Goal: Transaction & Acquisition: Purchase product/service

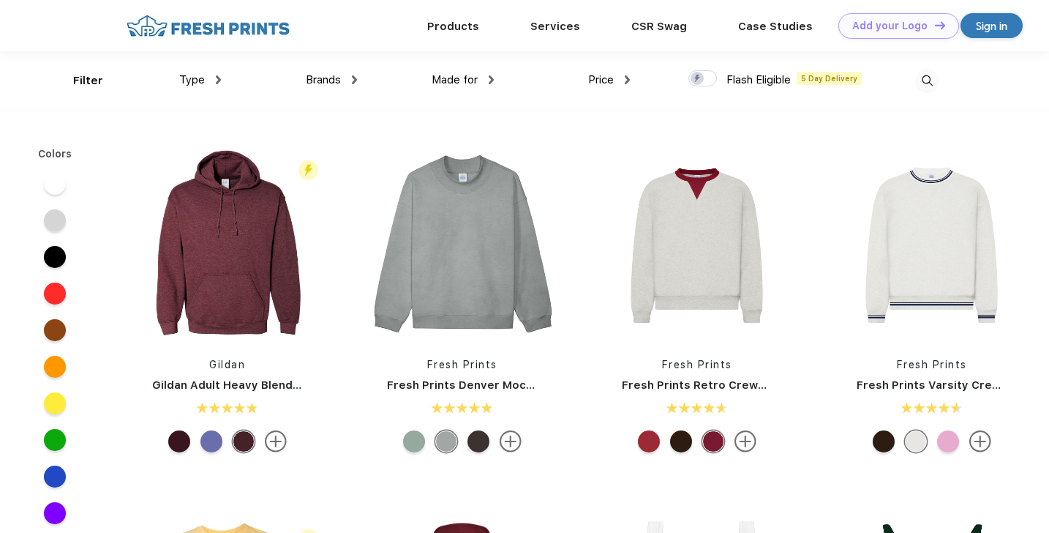
click at [220, 80] on img at bounding box center [218, 79] width 5 height 9
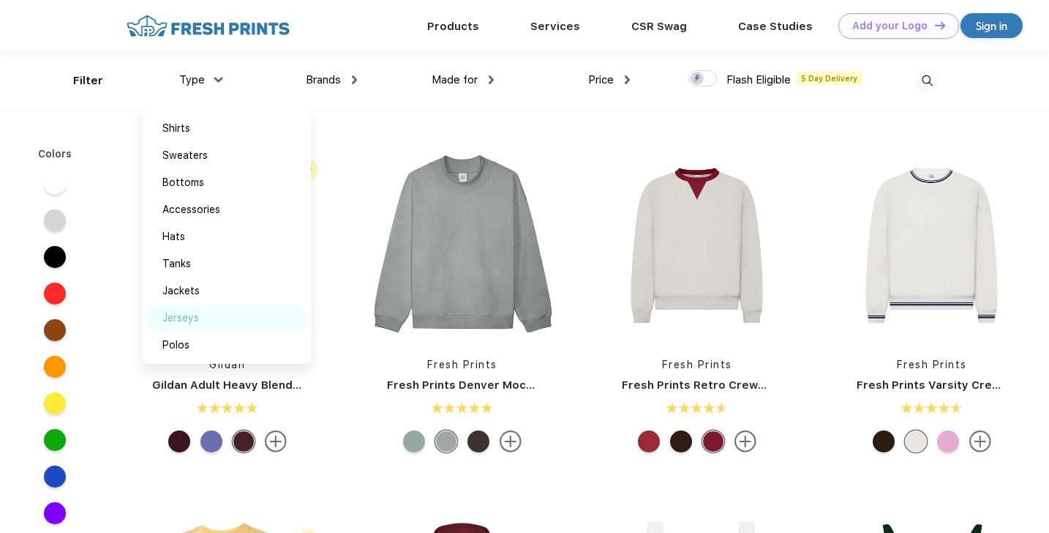
click at [180, 316] on div "Jerseys" at bounding box center [180, 317] width 37 height 15
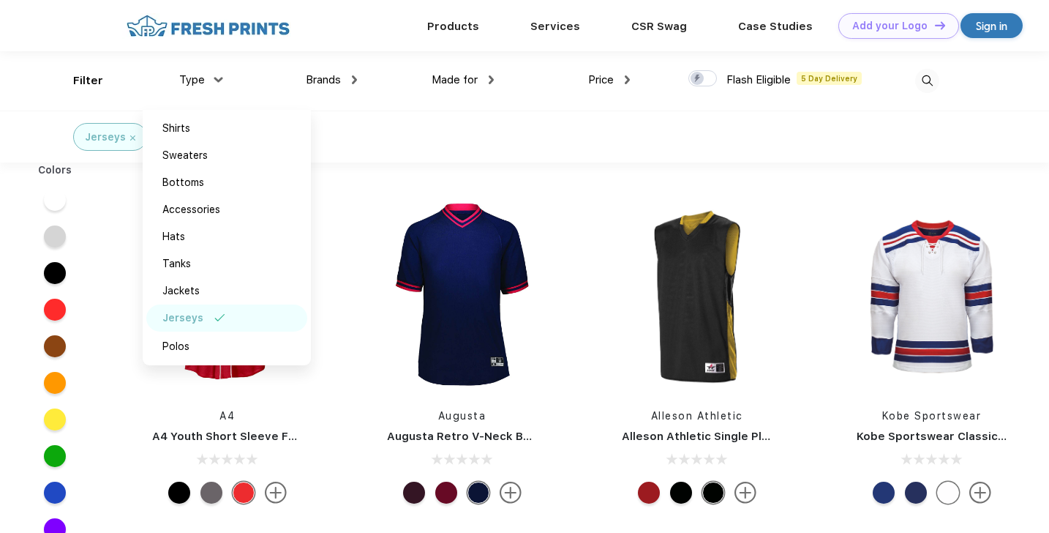
click at [487, 144] on div "Jerseys" at bounding box center [524, 136] width 1049 height 52
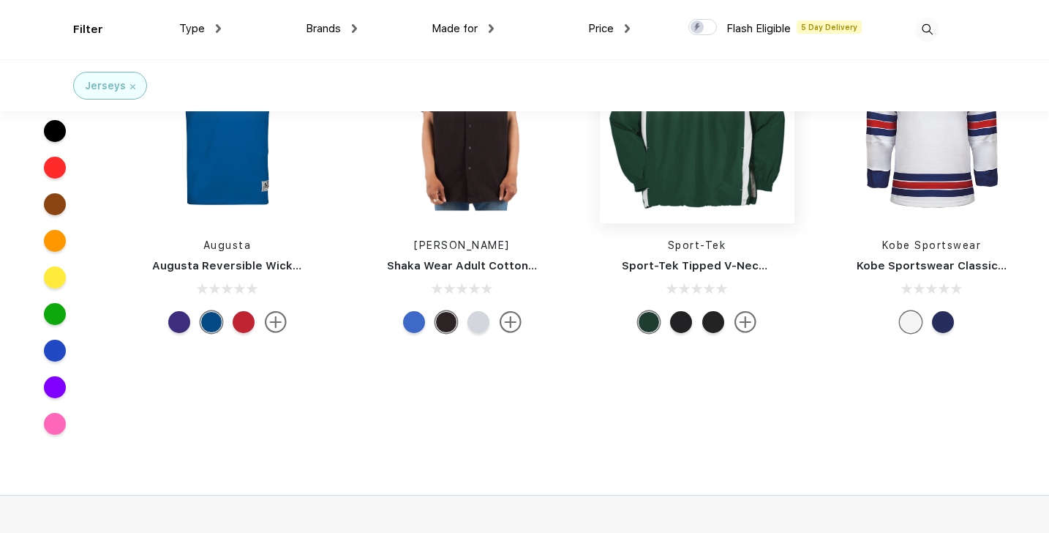
scroll to position [441, 0]
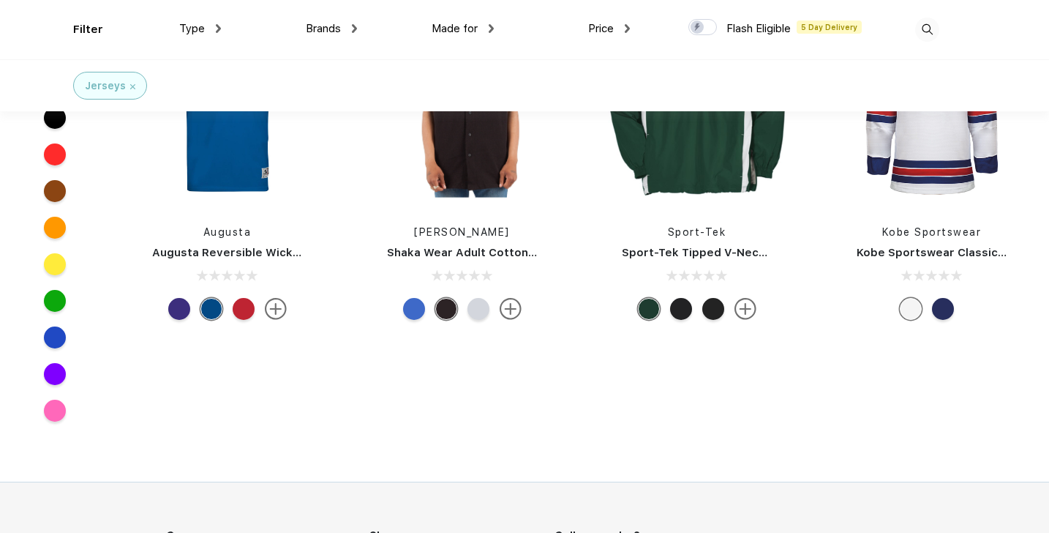
click at [748, 301] on img at bounding box center [745, 309] width 22 height 22
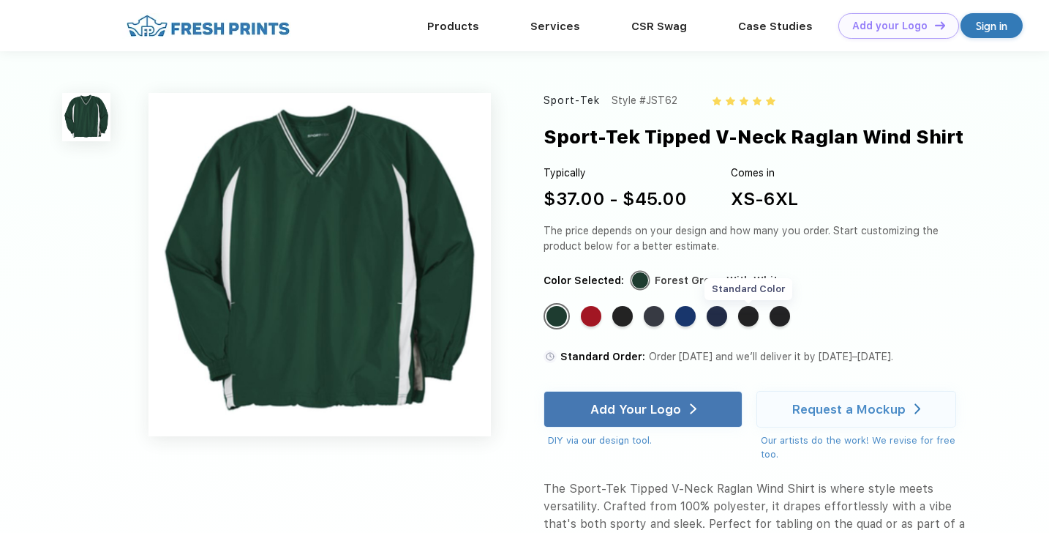
click at [742, 315] on div "Standard Color" at bounding box center [748, 316] width 20 height 20
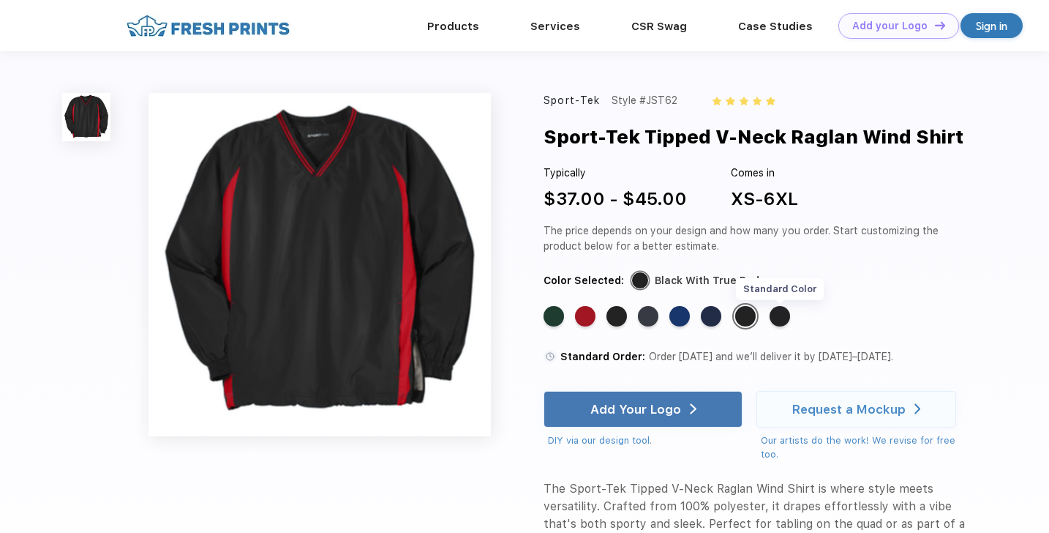
click at [776, 320] on div "Standard Color" at bounding box center [780, 316] width 20 height 20
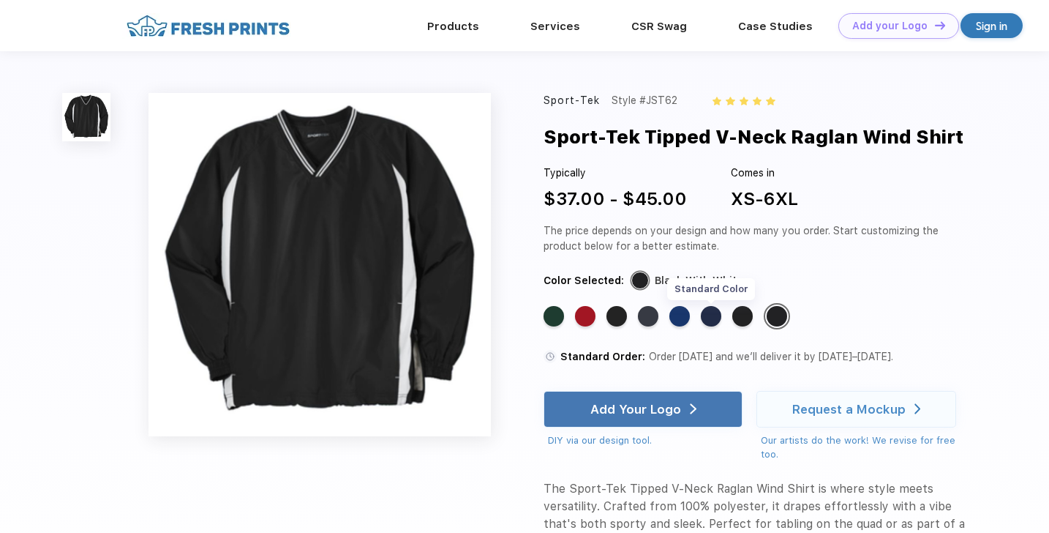
click at [702, 318] on div "Standard Color" at bounding box center [711, 316] width 20 height 20
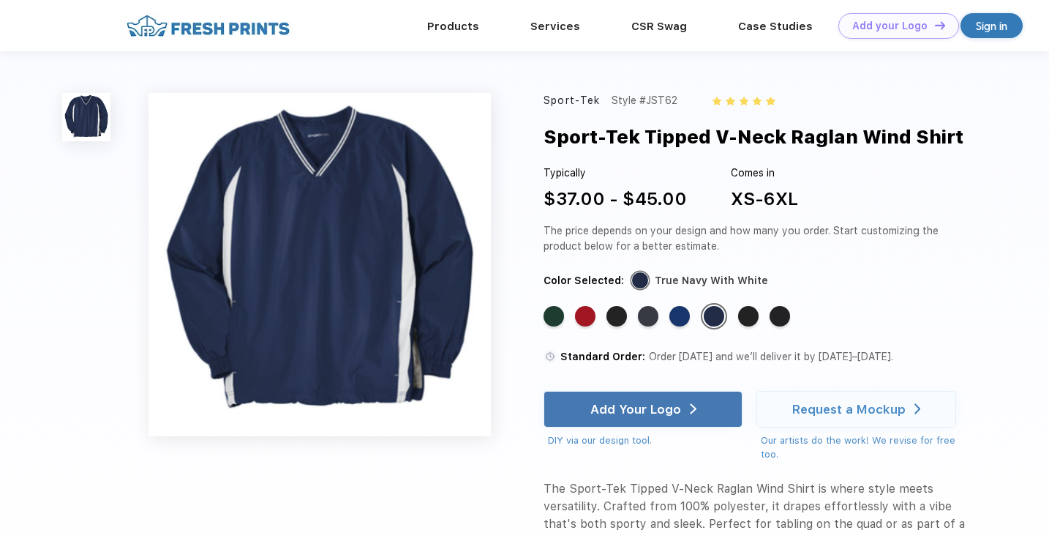
click at [604, 318] on div "Standard Color Standard Color Standard Color Standard Color Standard Color Stan…" at bounding box center [747, 321] width 407 height 37
click at [618, 319] on div "Standard Color" at bounding box center [616, 316] width 20 height 20
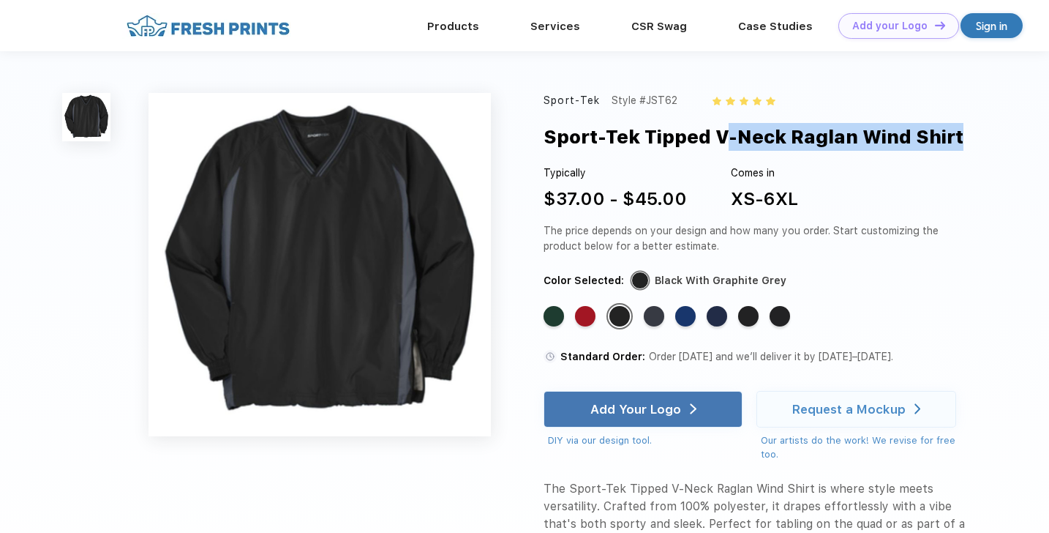
drag, startPoint x: 718, startPoint y: 135, endPoint x: 960, endPoint y: 137, distance: 241.4
click at [960, 138] on div "Sport-Tek Tipped V-Neck Raglan Wind Shirt" at bounding box center [754, 137] width 420 height 28
